Goal: Register for event/course

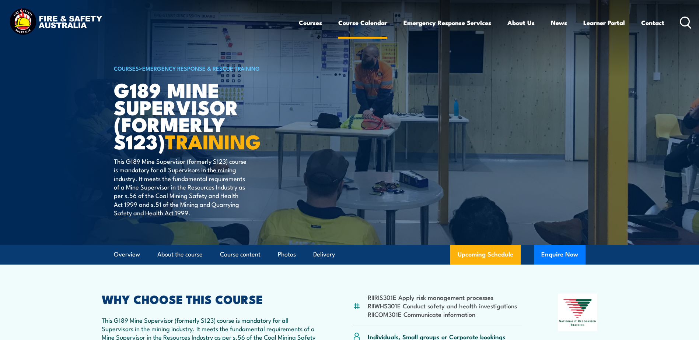
click at [362, 23] on link "Course Calendar" at bounding box center [362, 23] width 49 height 20
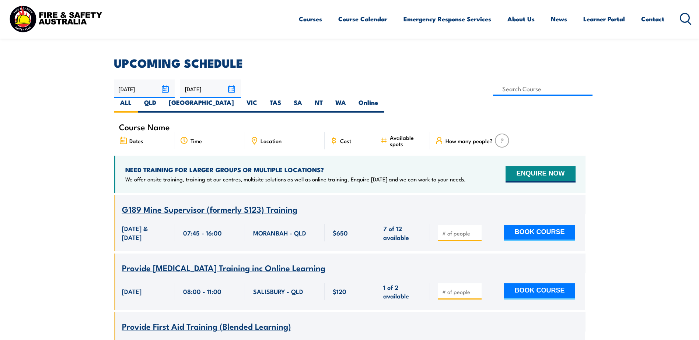
scroll to position [184, 0]
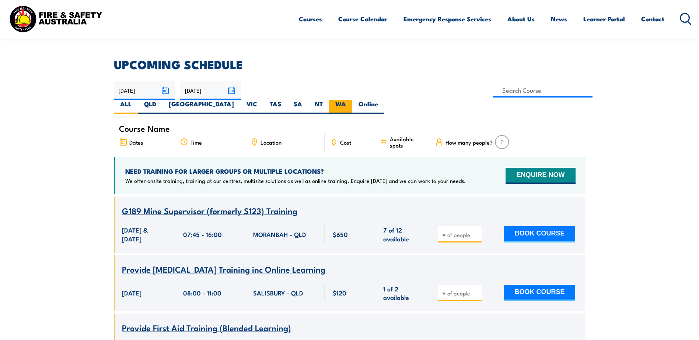
click at [352, 100] on label "WA" at bounding box center [340, 107] width 23 height 14
click at [351, 100] on input "WA" at bounding box center [348, 102] width 5 height 5
radio input "true"
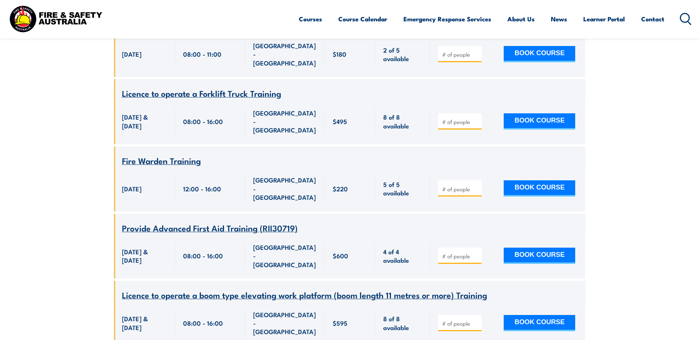
scroll to position [2528, 0]
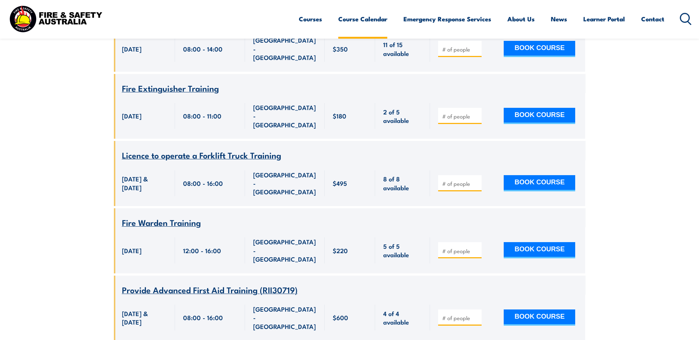
click at [343, 19] on link "Course Calendar" at bounding box center [362, 19] width 49 height 20
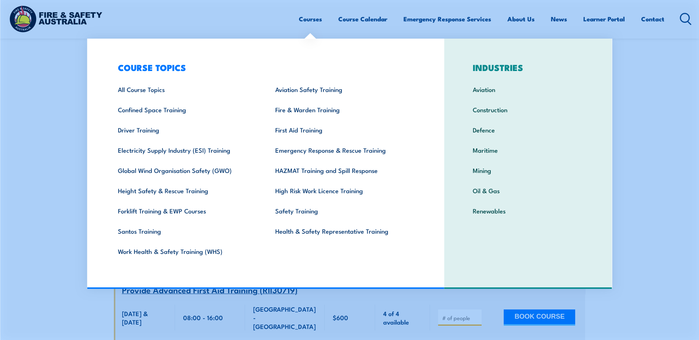
click at [308, 17] on link "Courses" at bounding box center [310, 19] width 23 height 20
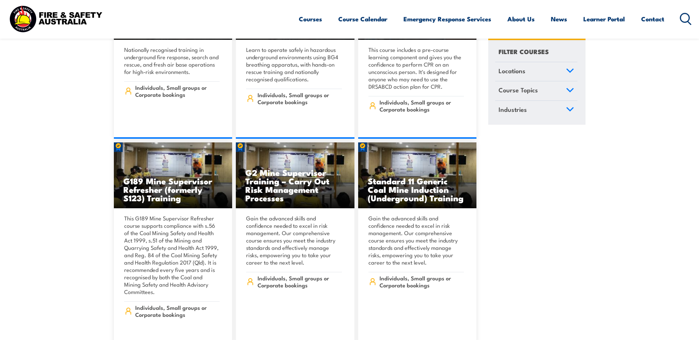
scroll to position [626, 0]
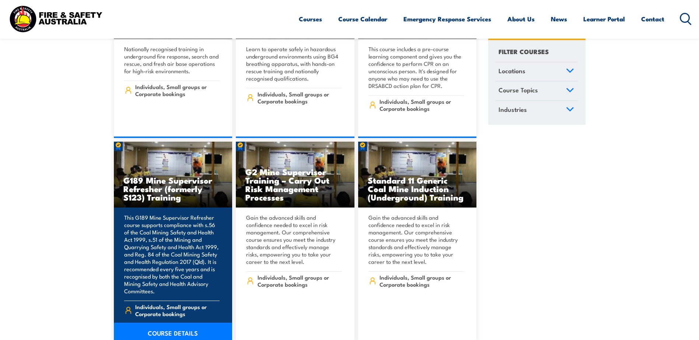
click at [161, 323] on link "COURSE DETAILS" at bounding box center [173, 333] width 119 height 21
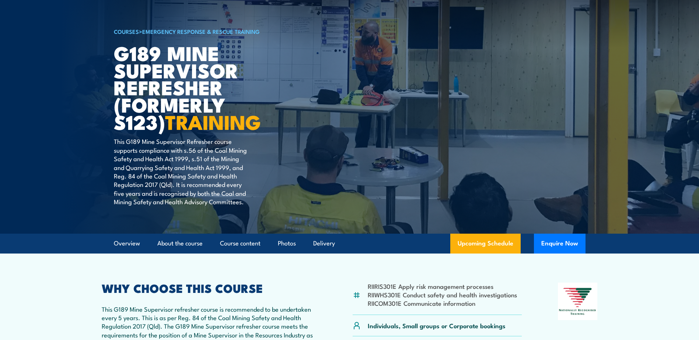
scroll to position [147, 0]
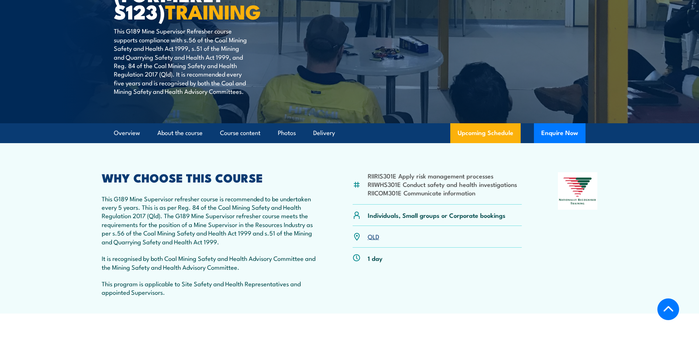
click at [372, 237] on link "QLD" at bounding box center [373, 236] width 11 height 9
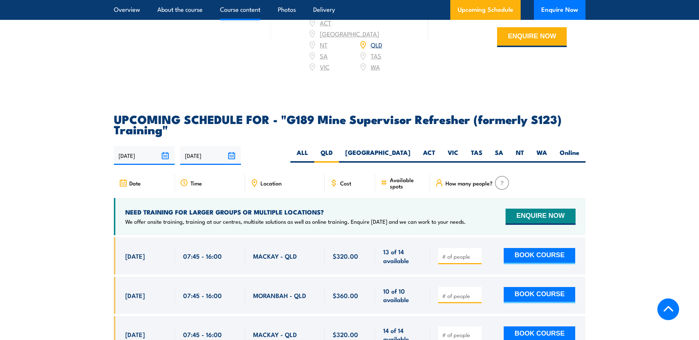
scroll to position [1386, 0]
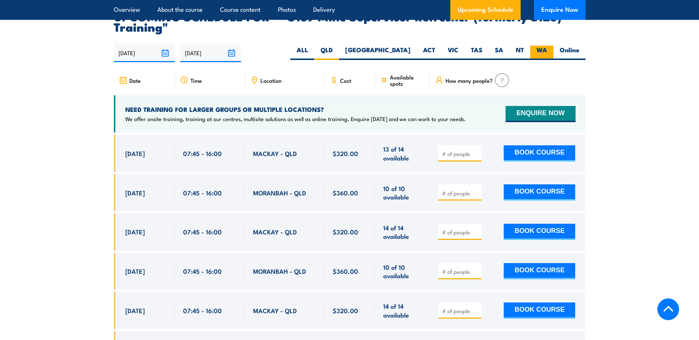
click at [540, 46] on label "WA" at bounding box center [541, 53] width 23 height 14
click at [547, 46] on input "WA" at bounding box center [549, 48] width 5 height 5
radio input "true"
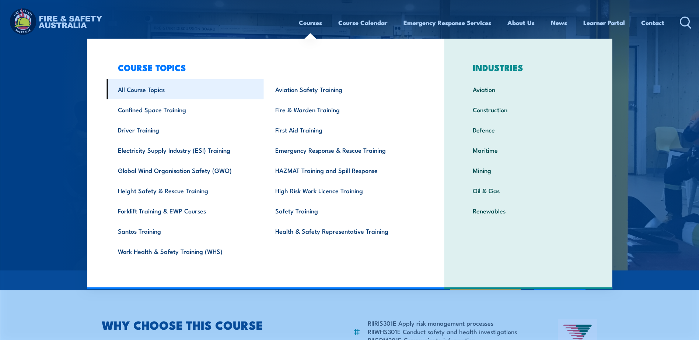
click at [145, 87] on link "All Course Topics" at bounding box center [184, 89] width 157 height 20
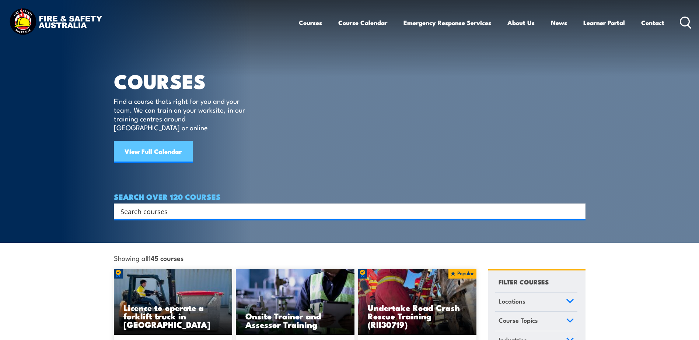
click at [135, 145] on link "View Full Calendar" at bounding box center [153, 152] width 79 height 22
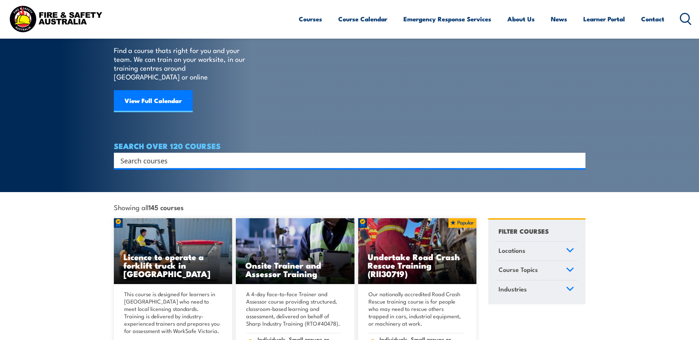
scroll to position [37, 0]
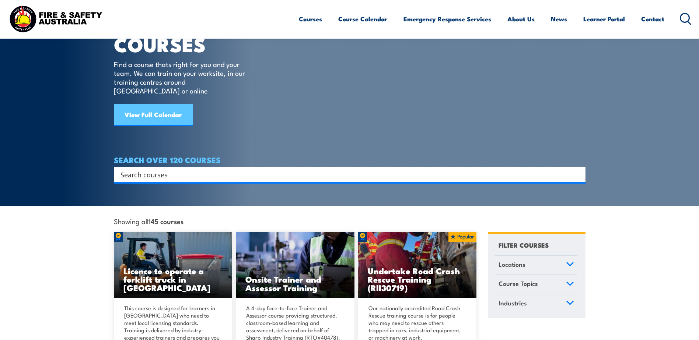
click at [148, 104] on link "View Full Calendar" at bounding box center [153, 115] width 79 height 22
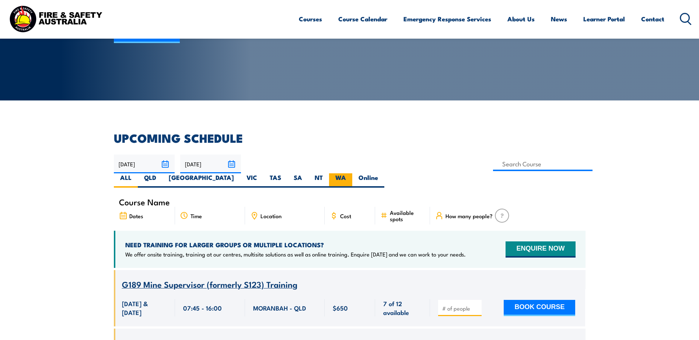
click at [352, 174] on label "WA" at bounding box center [340, 181] width 23 height 14
click at [351, 174] on input "WA" at bounding box center [348, 176] width 5 height 5
radio input "true"
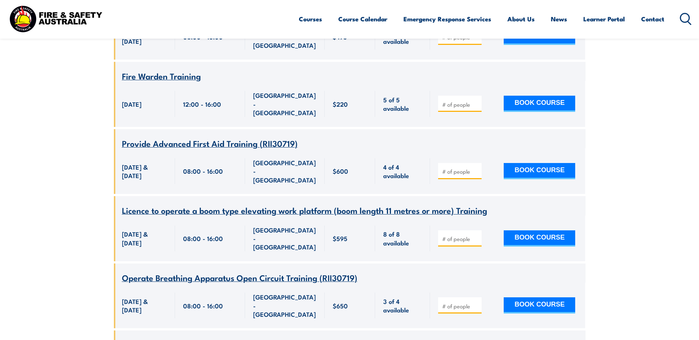
scroll to position [2565, 0]
